Goal: Task Accomplishment & Management: Manage account settings

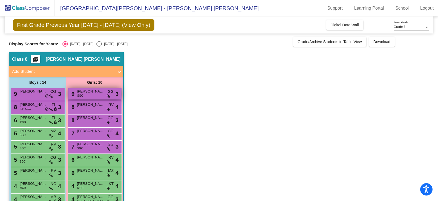
click at [90, 94] on div "9 [PERSON_NAME] SGC GG lock do_not_disturb_alt 3" at bounding box center [94, 93] width 52 height 11
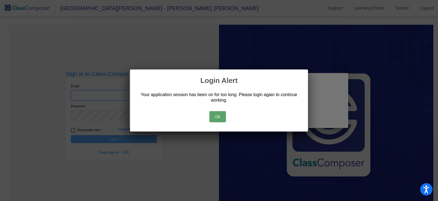
type input "[EMAIL_ADDRESS][PERSON_NAME][DOMAIN_NAME]"
click at [223, 117] on button "Ok" at bounding box center [218, 116] width 16 height 11
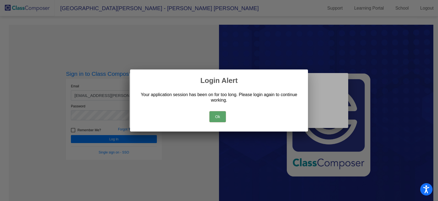
click at [220, 112] on button "Ok" at bounding box center [218, 116] width 16 height 11
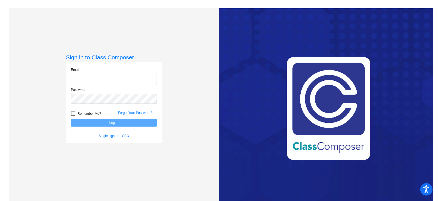
type input "[EMAIL_ADDRESS][PERSON_NAME][DOMAIN_NAME]"
click at [106, 124] on button "Log In" at bounding box center [114, 122] width 86 height 8
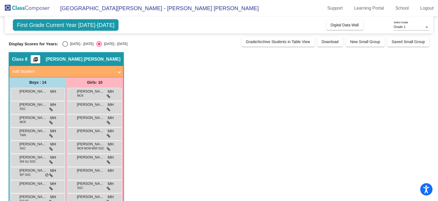
click at [67, 45] on div "Select an option" at bounding box center [64, 43] width 5 height 5
click at [65, 47] on input "[DATE] - [DATE]" at bounding box center [65, 47] width 0 height 0
radio input "true"
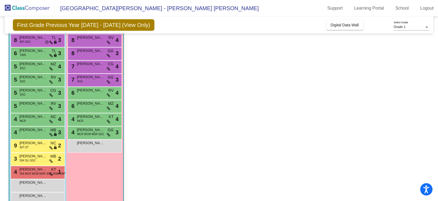
scroll to position [68, 0]
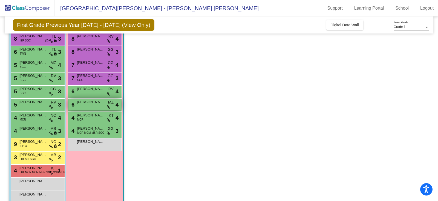
click at [81, 102] on span "[PERSON_NAME]" at bounding box center [90, 101] width 27 height 5
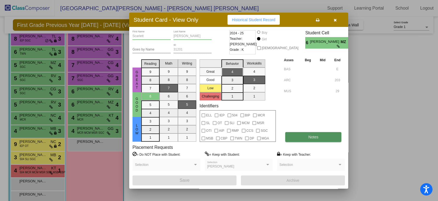
click at [305, 137] on button "Notes" at bounding box center [313, 137] width 56 height 10
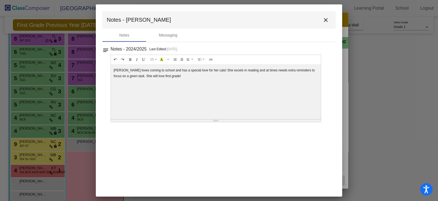
click at [325, 22] on mat-icon "close" at bounding box center [326, 20] width 7 height 7
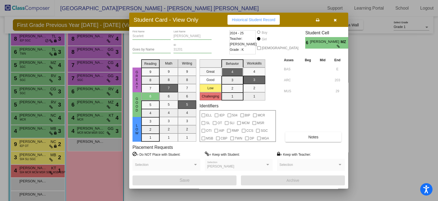
click at [336, 21] on icon "button" at bounding box center [335, 20] width 3 height 4
